Goal: Task Accomplishment & Management: Contribute content

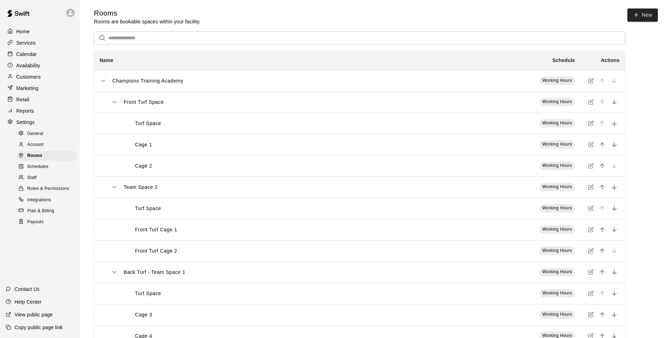
click at [22, 98] on p "Retail" at bounding box center [22, 99] width 13 height 7
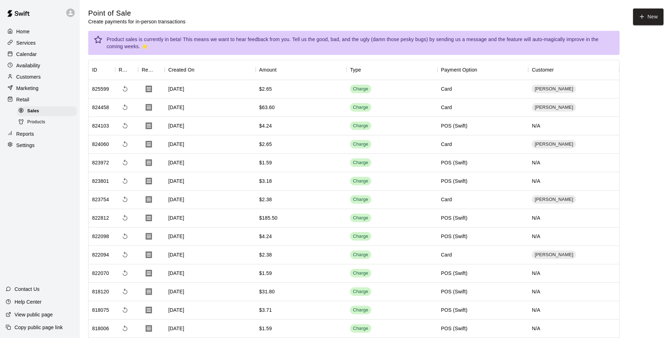
click at [43, 125] on span "Products" at bounding box center [36, 122] width 18 height 7
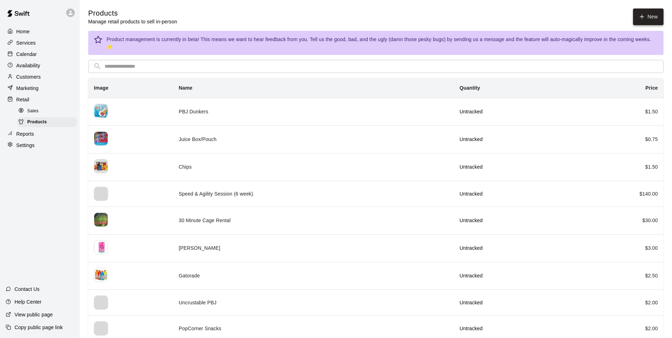
click at [642, 17] on icon at bounding box center [641, 16] width 6 height 6
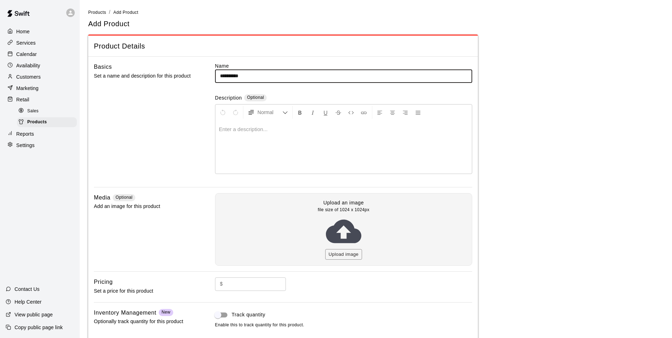
type input "**********"
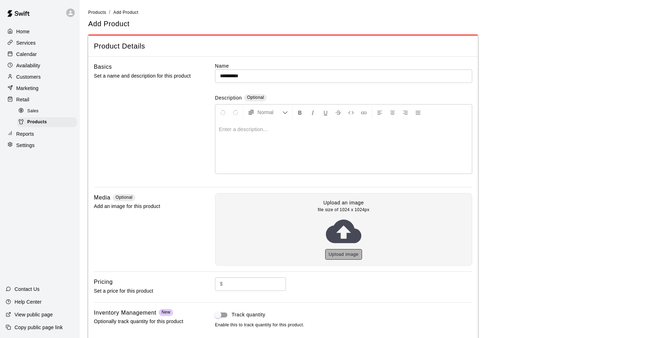
click at [340, 254] on button "Upload image" at bounding box center [343, 254] width 37 height 11
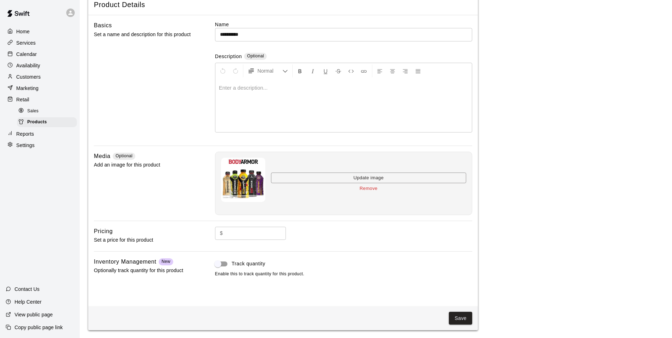
scroll to position [42, 0]
click at [245, 232] on input "text" at bounding box center [256, 232] width 60 height 13
type input "****"
click at [456, 317] on button "Save" at bounding box center [460, 317] width 23 height 13
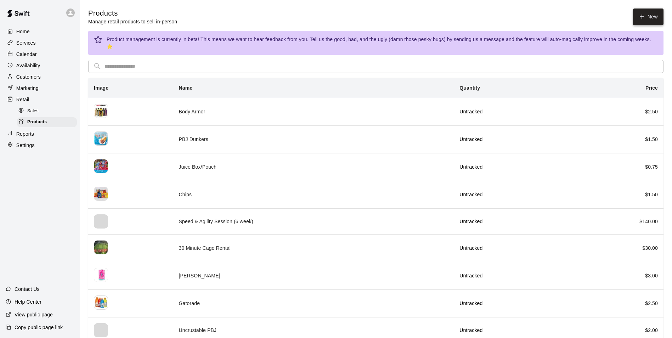
click at [648, 22] on link "New" at bounding box center [648, 16] width 30 height 17
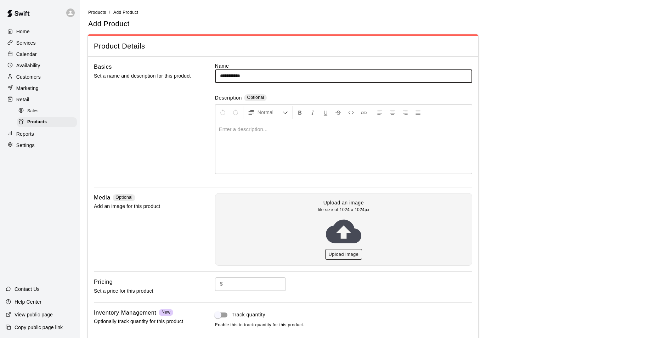
click at [338, 251] on button "Upload image" at bounding box center [343, 254] width 37 height 11
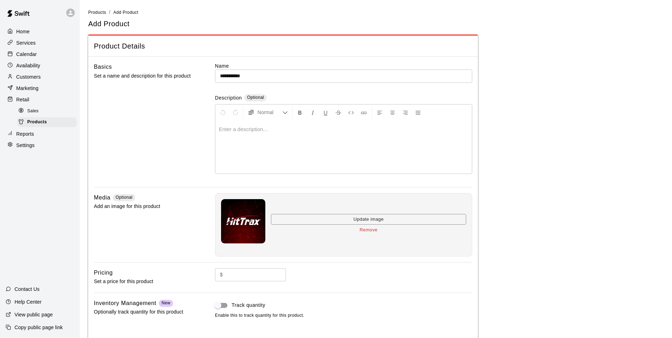
click at [251, 77] on input "**********" at bounding box center [343, 75] width 257 height 13
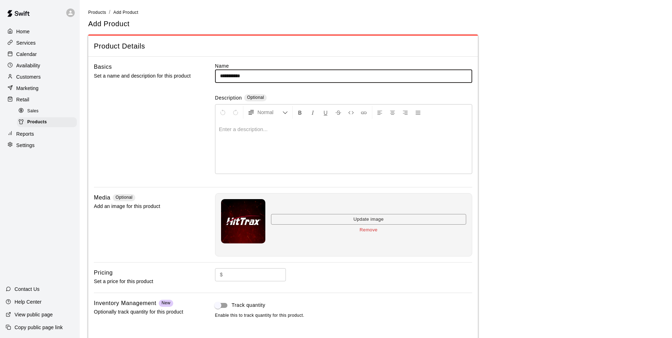
type input "**********"
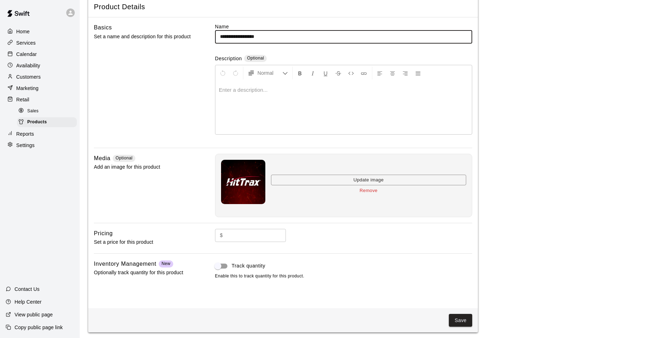
scroll to position [42, 0]
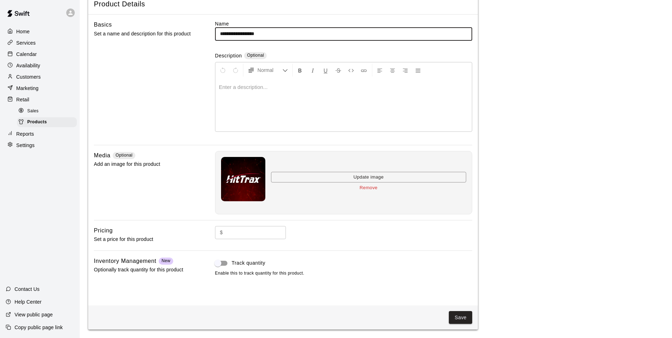
click at [245, 231] on input "text" at bounding box center [256, 232] width 60 height 13
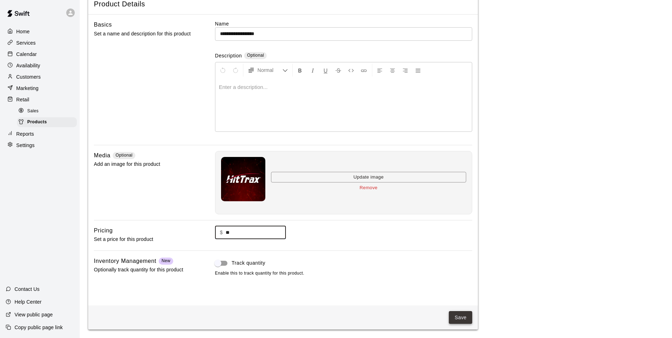
type input "**"
click at [456, 315] on button "Save" at bounding box center [460, 317] width 23 height 13
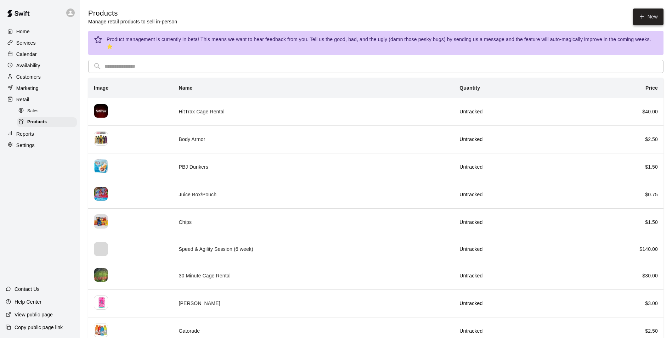
click at [653, 16] on link "New" at bounding box center [648, 16] width 30 height 17
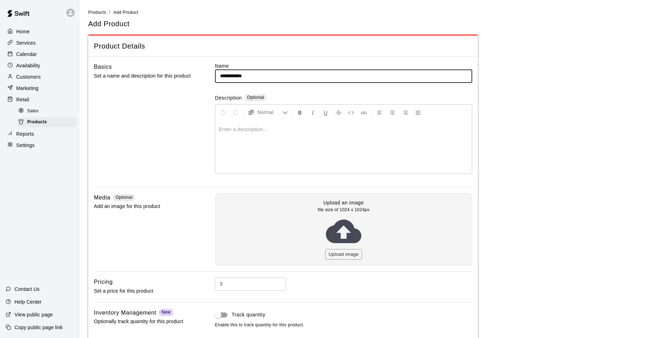
type input "**********"
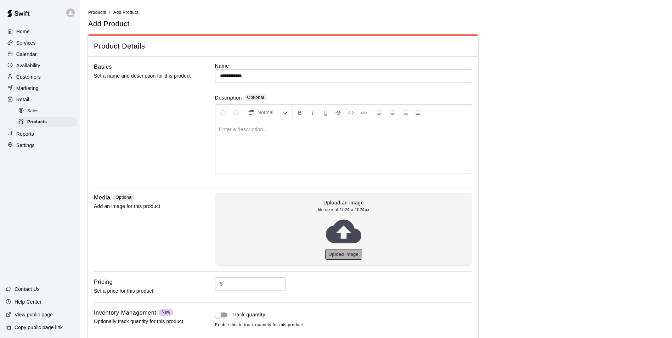
click at [337, 256] on button "Upload image" at bounding box center [343, 254] width 37 height 11
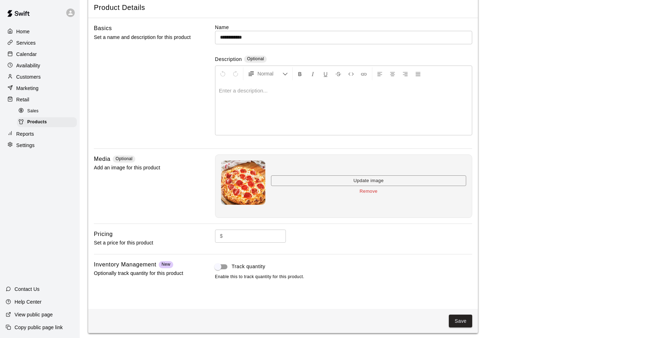
scroll to position [42, 0]
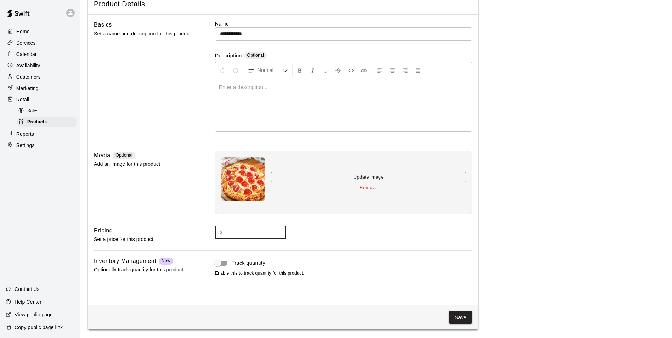
click at [231, 233] on input "text" at bounding box center [256, 232] width 60 height 13
type input "**"
click at [457, 317] on button "Save" at bounding box center [460, 317] width 23 height 13
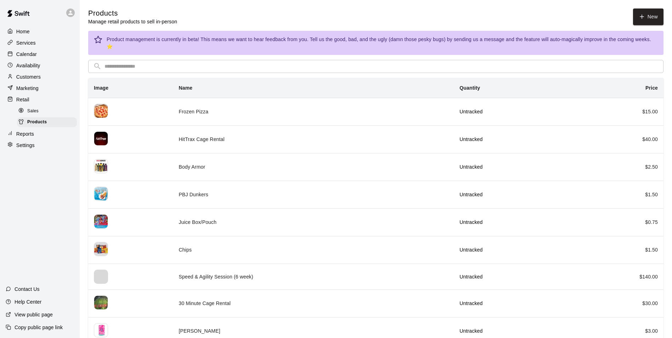
click at [26, 112] on div at bounding box center [22, 111] width 9 height 7
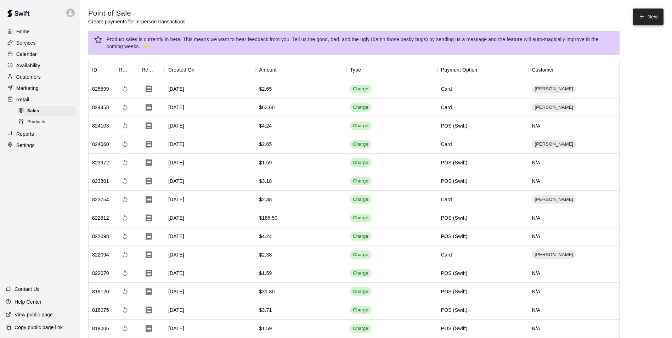
click at [645, 17] on button "New" at bounding box center [648, 16] width 30 height 17
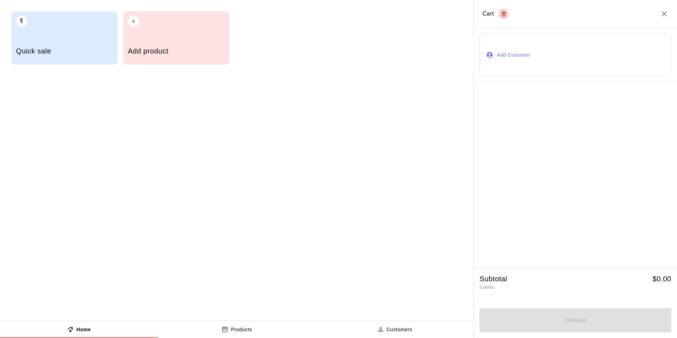
click at [148, 42] on div "Add product" at bounding box center [176, 51] width 97 height 25
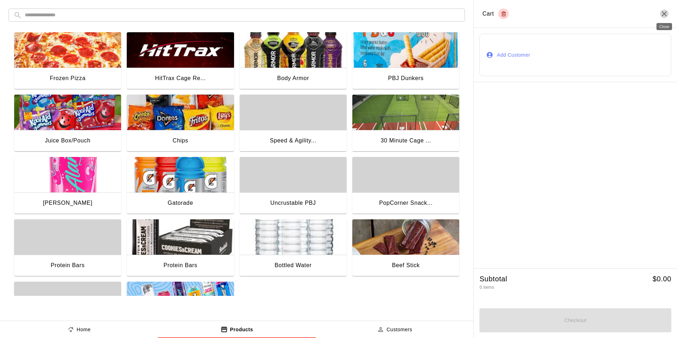
click at [663, 16] on icon "Close" at bounding box center [664, 14] width 8 height 8
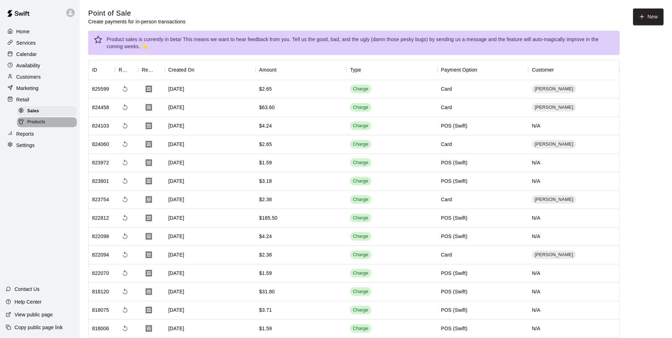
click at [47, 127] on div "Products" at bounding box center [47, 122] width 60 height 10
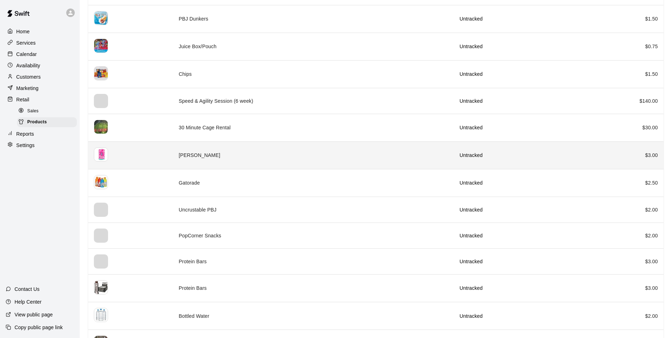
scroll to position [177, 0]
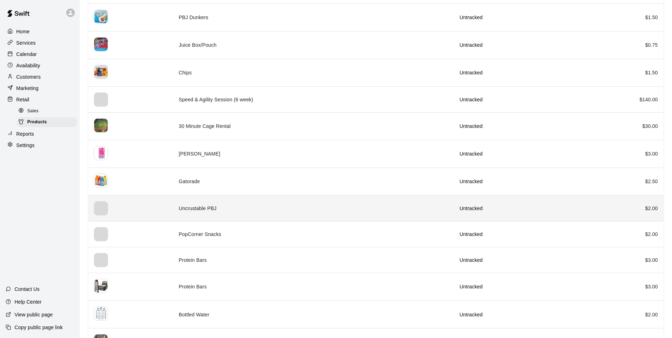
click at [246, 203] on td "Uncrustable PBJ" at bounding box center [313, 208] width 281 height 26
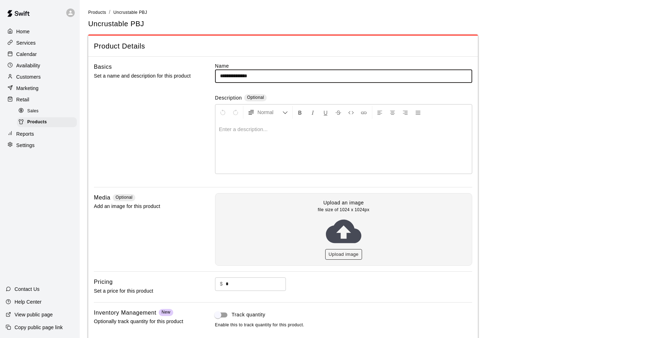
click at [340, 252] on button "Upload image" at bounding box center [343, 254] width 37 height 11
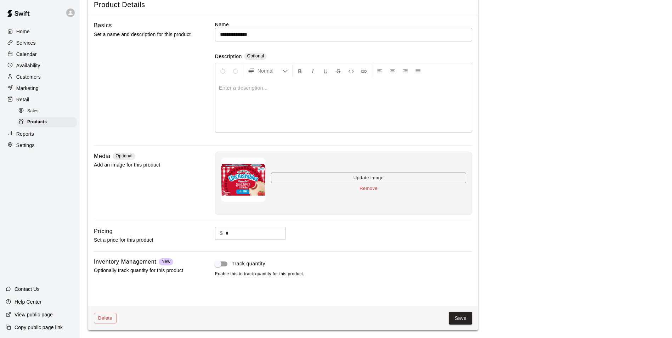
scroll to position [42, 0]
click at [459, 320] on button "Save" at bounding box center [460, 317] width 23 height 13
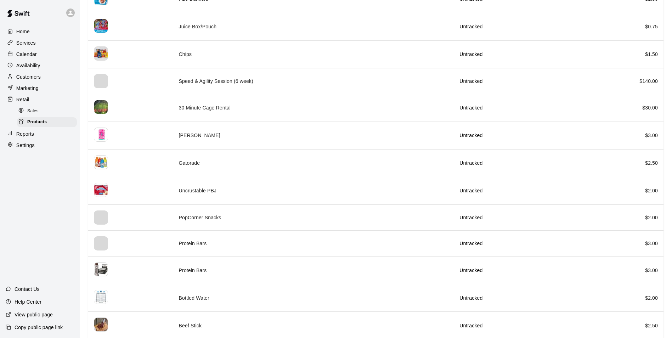
scroll to position [248, 0]
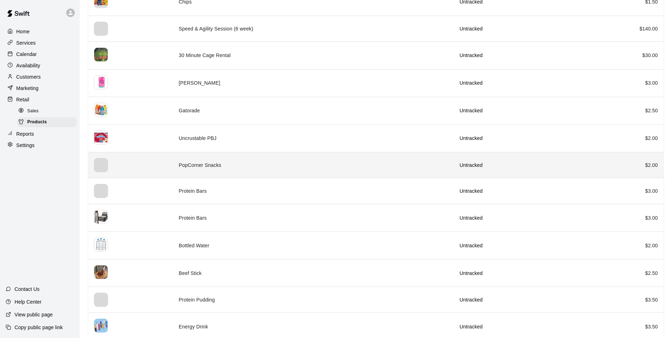
click at [195, 170] on td "PopCorner Snacks" at bounding box center [313, 165] width 281 height 26
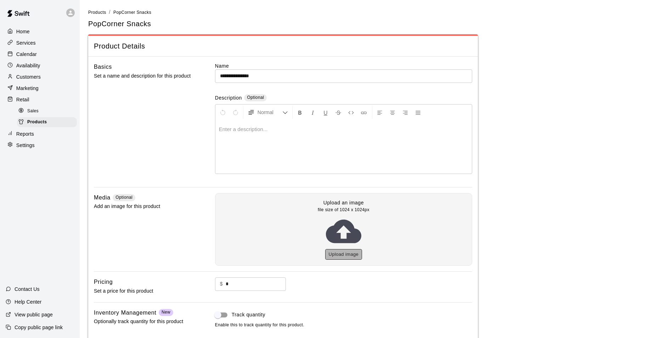
click at [339, 257] on button "Upload image" at bounding box center [343, 254] width 37 height 11
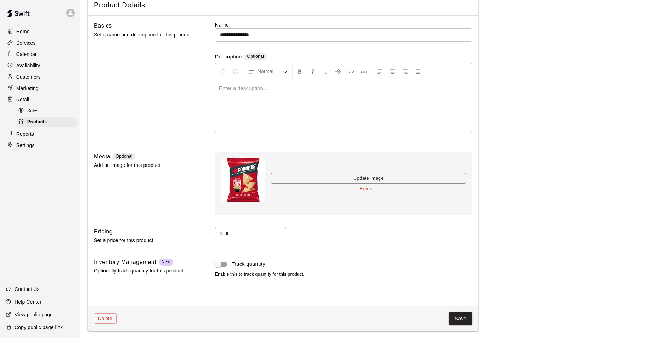
scroll to position [42, 0]
click at [463, 316] on button "Save" at bounding box center [460, 317] width 23 height 13
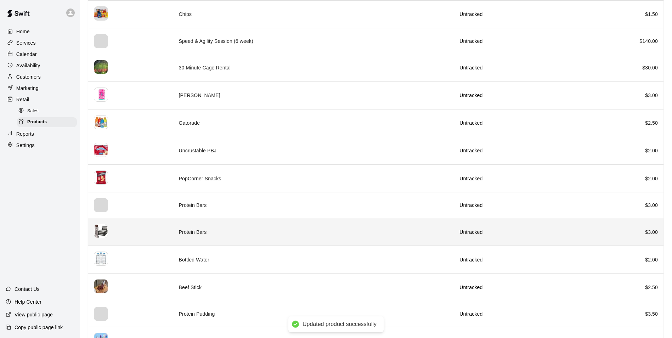
scroll to position [254, 0]
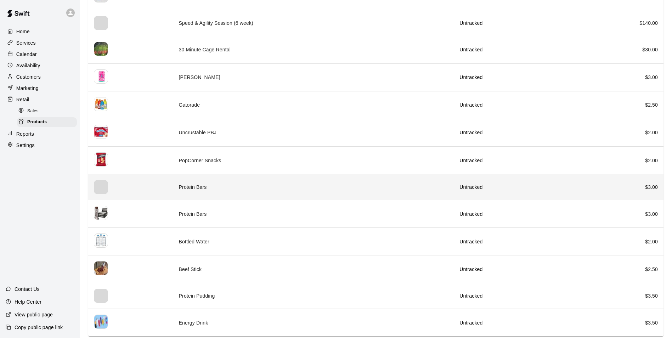
click at [177, 187] on td "Protein Bars" at bounding box center [313, 187] width 281 height 26
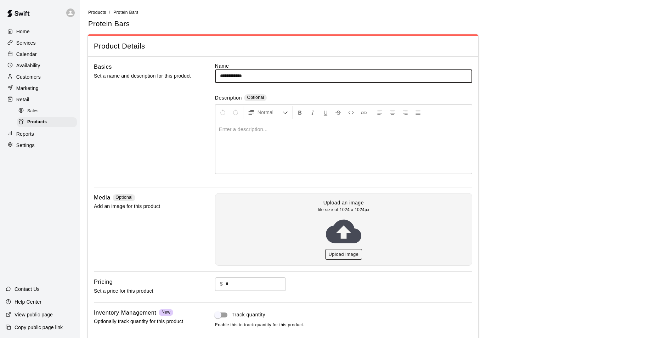
click at [355, 256] on button "Upload image" at bounding box center [343, 254] width 37 height 11
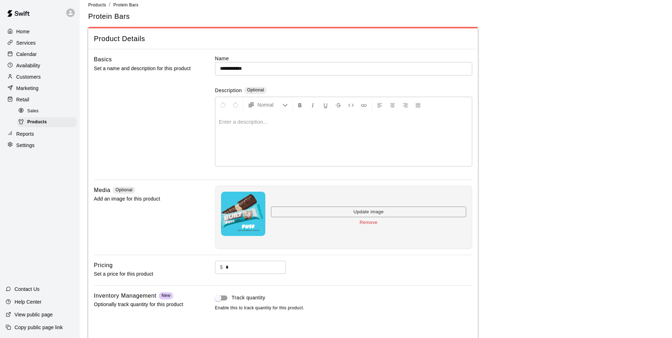
scroll to position [42, 0]
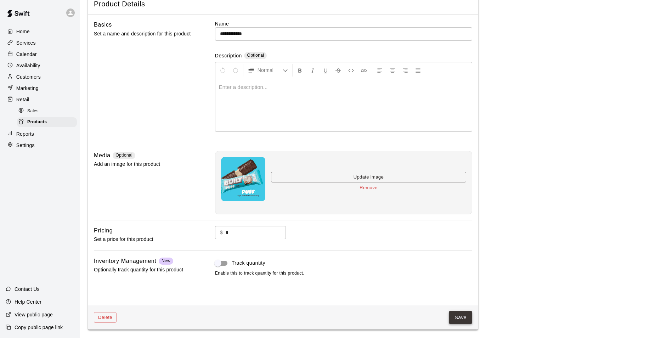
click at [467, 315] on button "Save" at bounding box center [460, 317] width 23 height 13
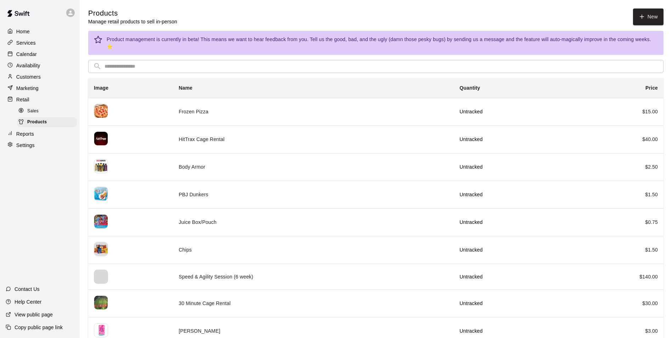
click at [38, 112] on span "Sales" at bounding box center [32, 111] width 11 height 7
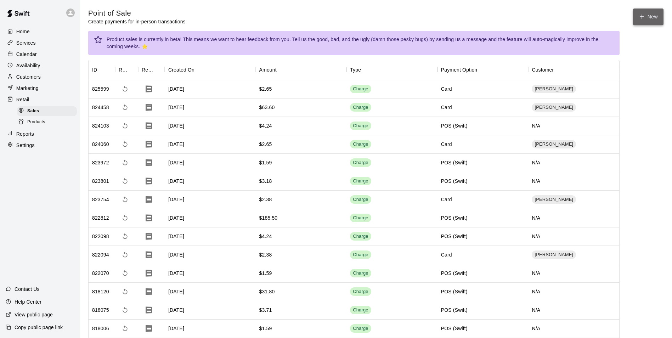
click at [641, 16] on icon "button" at bounding box center [641, 16] width 6 height 6
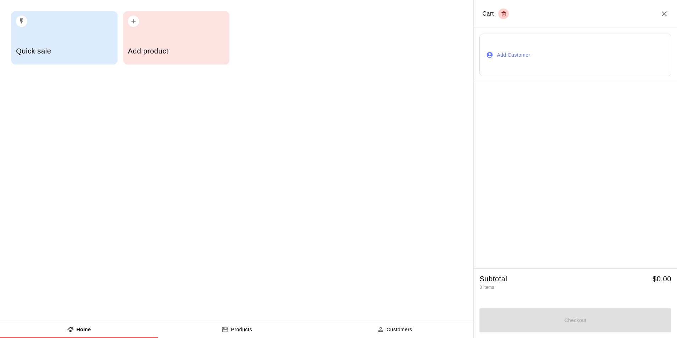
click at [153, 30] on div "Add product" at bounding box center [176, 37] width 106 height 53
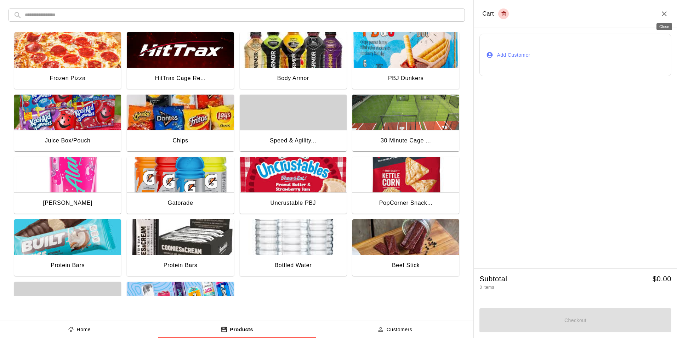
click at [663, 14] on icon "Close" at bounding box center [664, 14] width 8 height 8
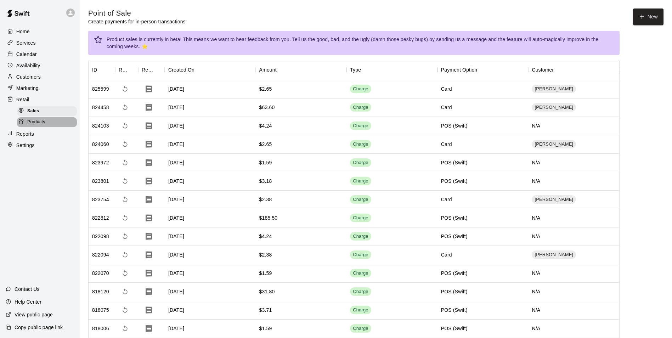
click at [45, 126] on span "Products" at bounding box center [36, 122] width 18 height 7
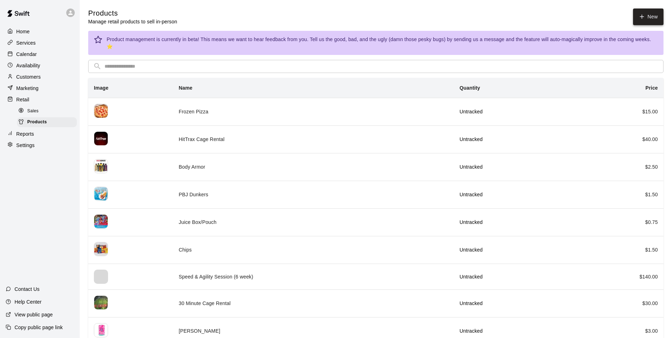
click at [652, 21] on link "New" at bounding box center [648, 16] width 30 height 17
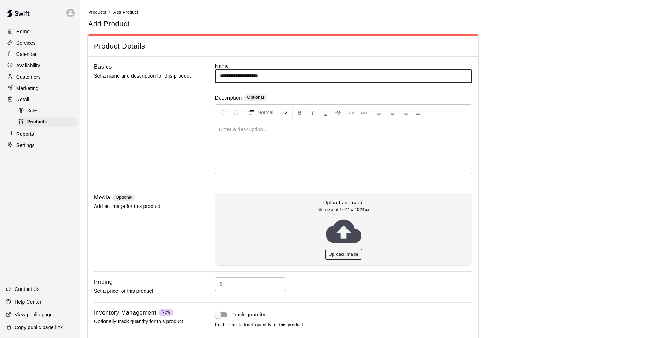
click at [348, 251] on button "Upload image" at bounding box center [343, 254] width 37 height 11
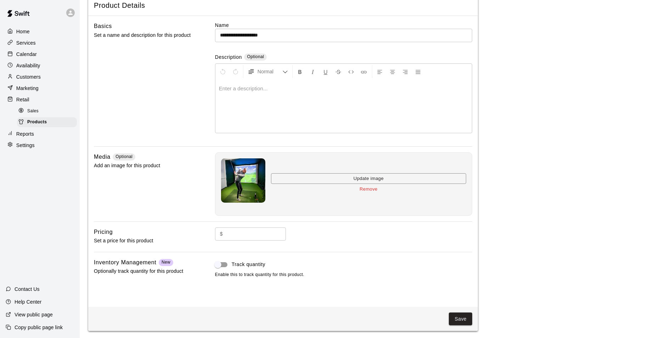
scroll to position [42, 0]
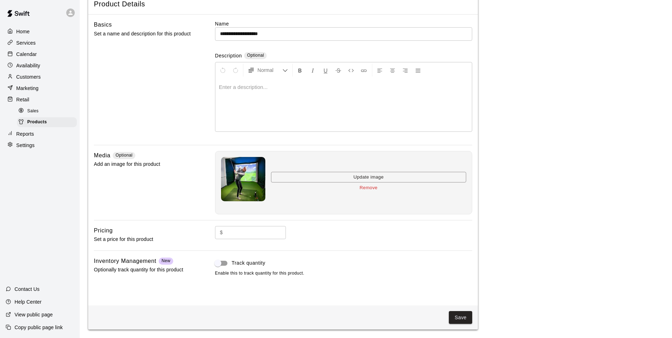
click at [325, 34] on input "**********" at bounding box center [343, 33] width 257 height 13
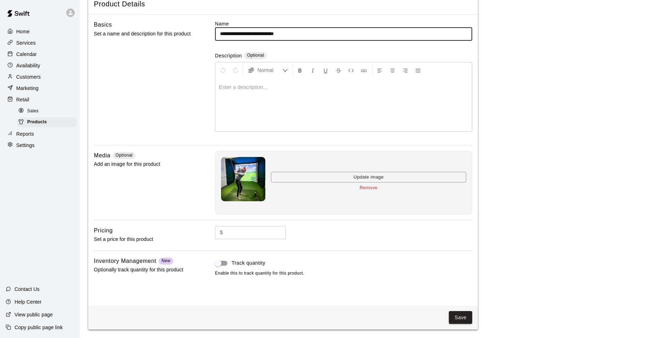
type input "**********"
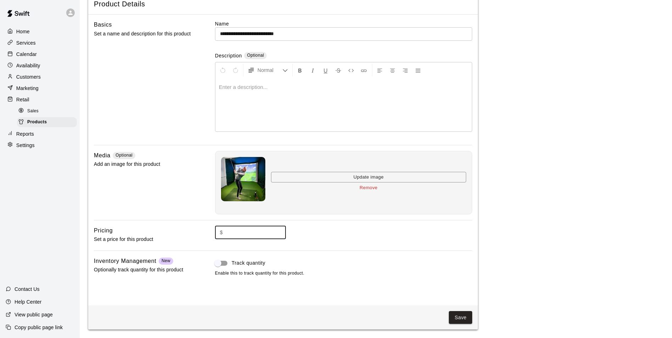
click at [257, 236] on input "text" at bounding box center [256, 232] width 60 height 13
type input "**"
click at [458, 314] on button "Save" at bounding box center [460, 317] width 23 height 13
